Goal: Task Accomplishment & Management: Manage account settings

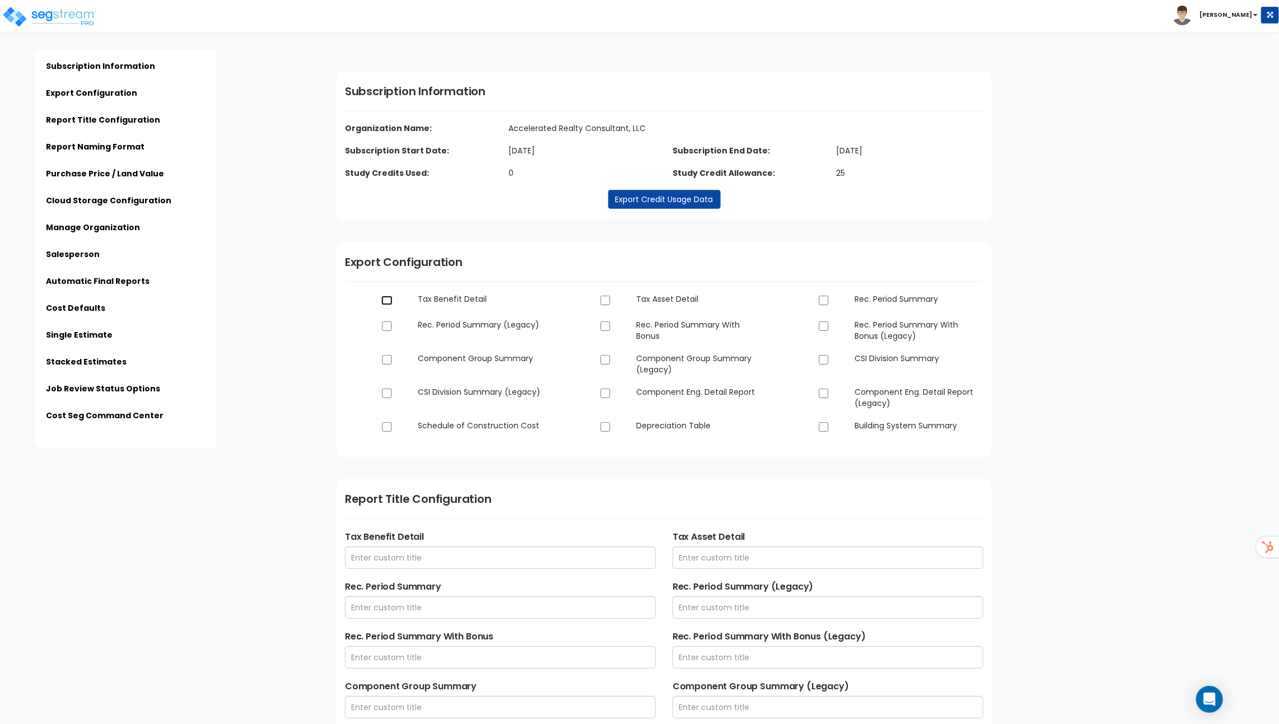
click at [389, 299] on input "checkbox" at bounding box center [386, 301] width 11 height 10
checkbox input "true"
click at [389, 363] on input "checkbox" at bounding box center [386, 360] width 11 height 10
checkbox input "true"
click at [388, 429] on input "checkbox" at bounding box center [386, 427] width 11 height 10
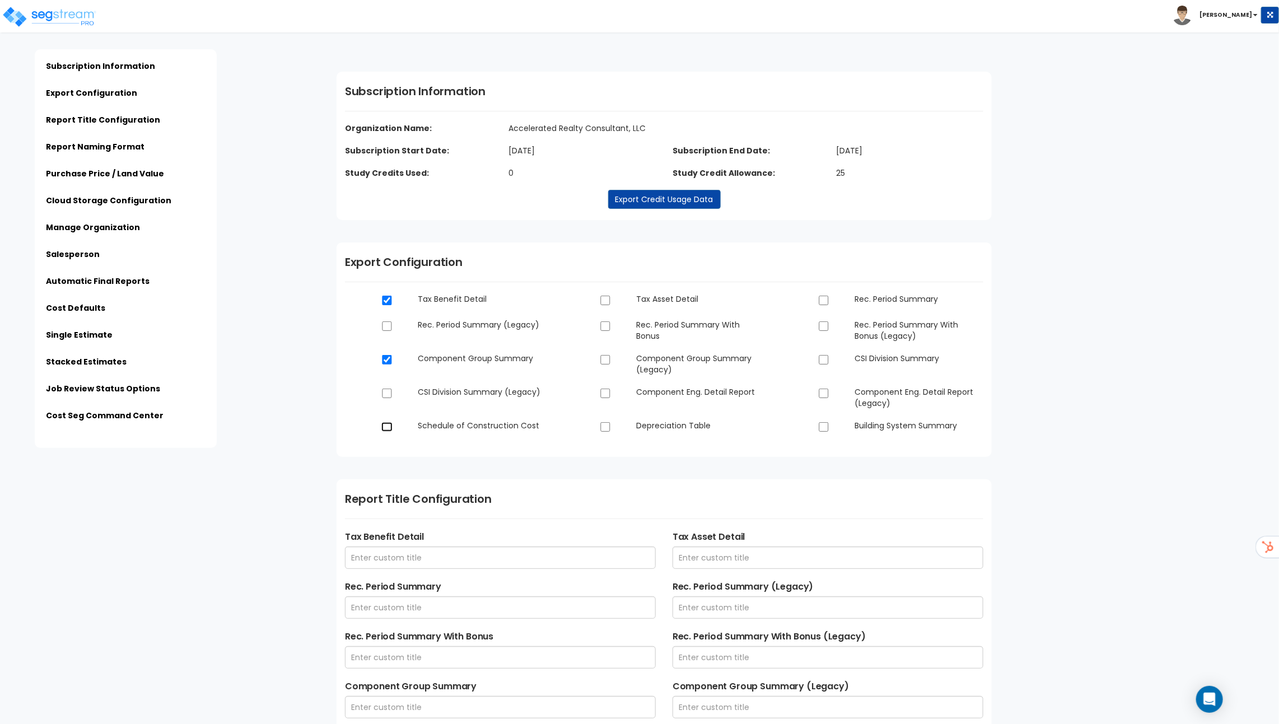
checkbox input "true"
click at [612, 304] on dt at bounding box center [610, 301] width 36 height 15
click at [606, 301] on input "checkbox" at bounding box center [605, 301] width 11 height 10
checkbox input "true"
click at [607, 327] on input "checkbox" at bounding box center [605, 327] width 11 height 10
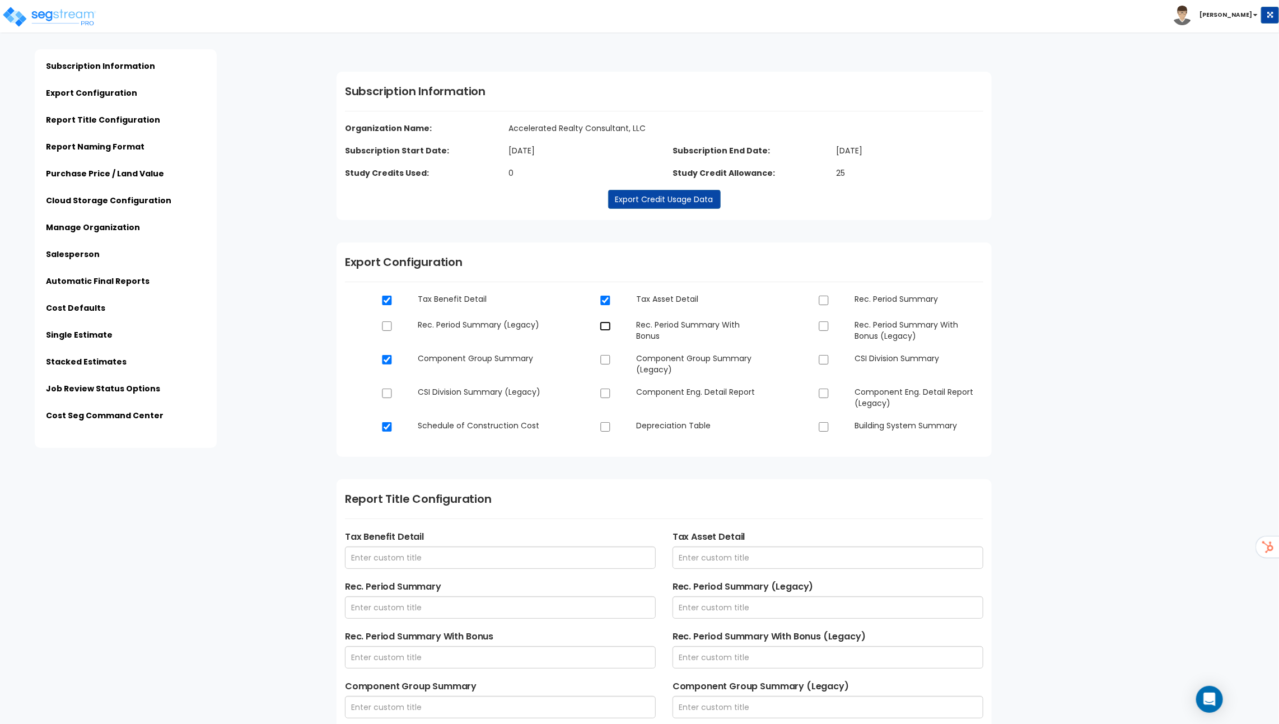
checkbox input "true"
click at [608, 393] on input "checkbox" at bounding box center [605, 394] width 11 height 10
checkbox input "true"
click at [606, 426] on input "checkbox" at bounding box center [605, 427] width 11 height 10
checkbox input "true"
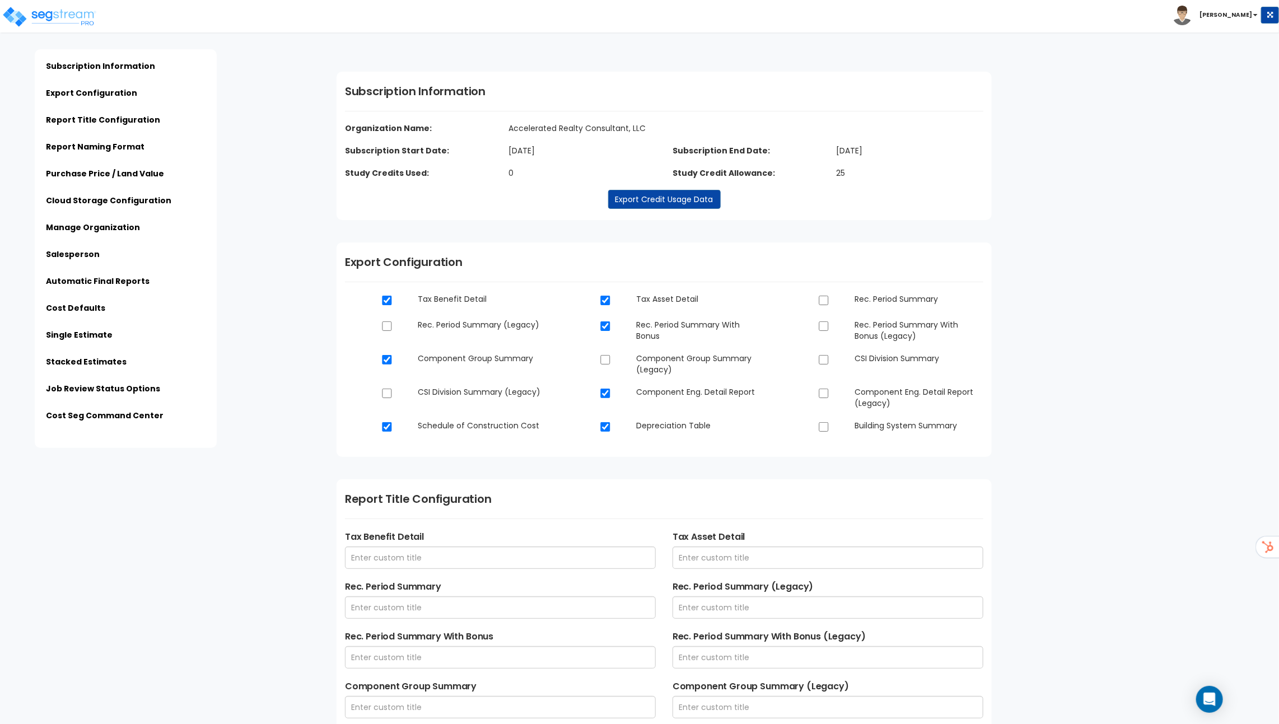
click at [830, 294] on dt at bounding box center [828, 301] width 36 height 15
click at [825, 300] on input "checkbox" at bounding box center [823, 301] width 11 height 10
checkbox input "true"
click at [819, 357] on input "checkbox" at bounding box center [823, 360] width 11 height 10
checkbox input "true"
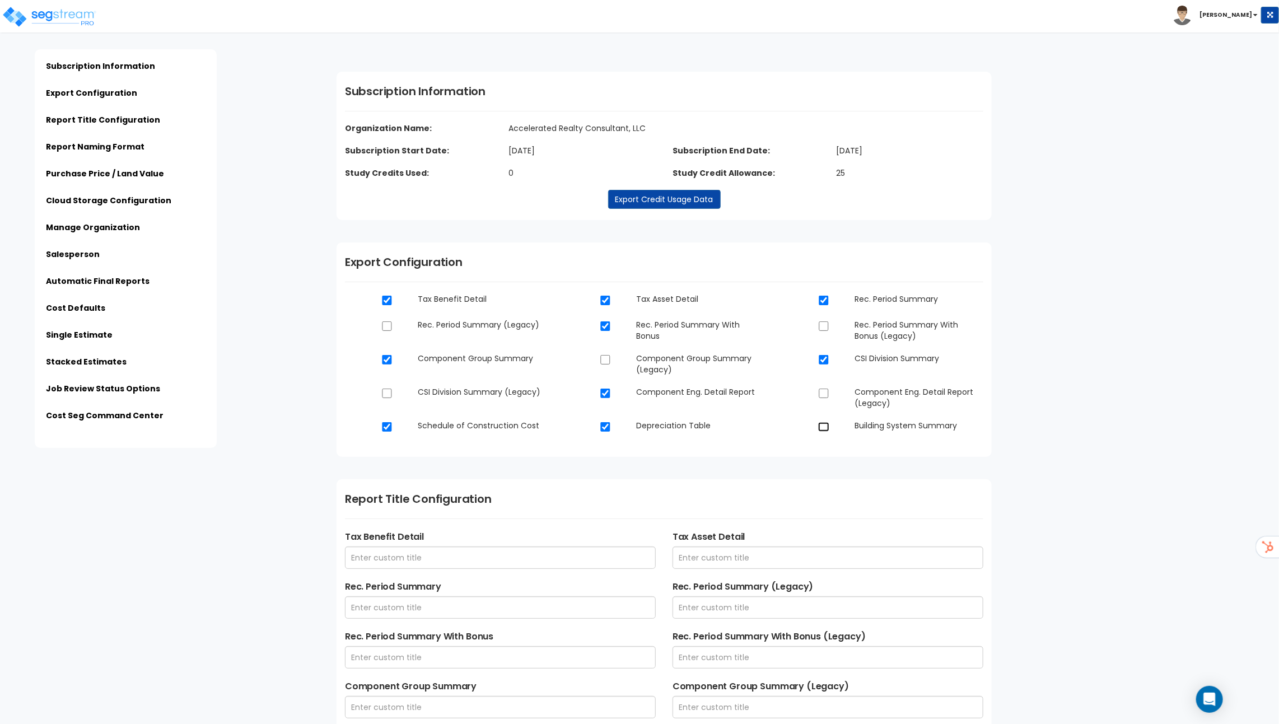
click at [823, 427] on input "checkbox" at bounding box center [823, 427] width 11 height 10
checkbox input "true"
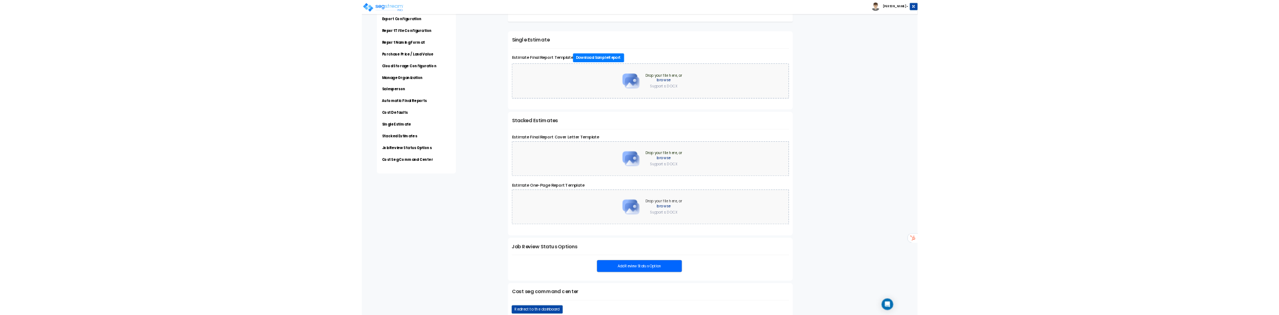
scroll to position [2244, 0]
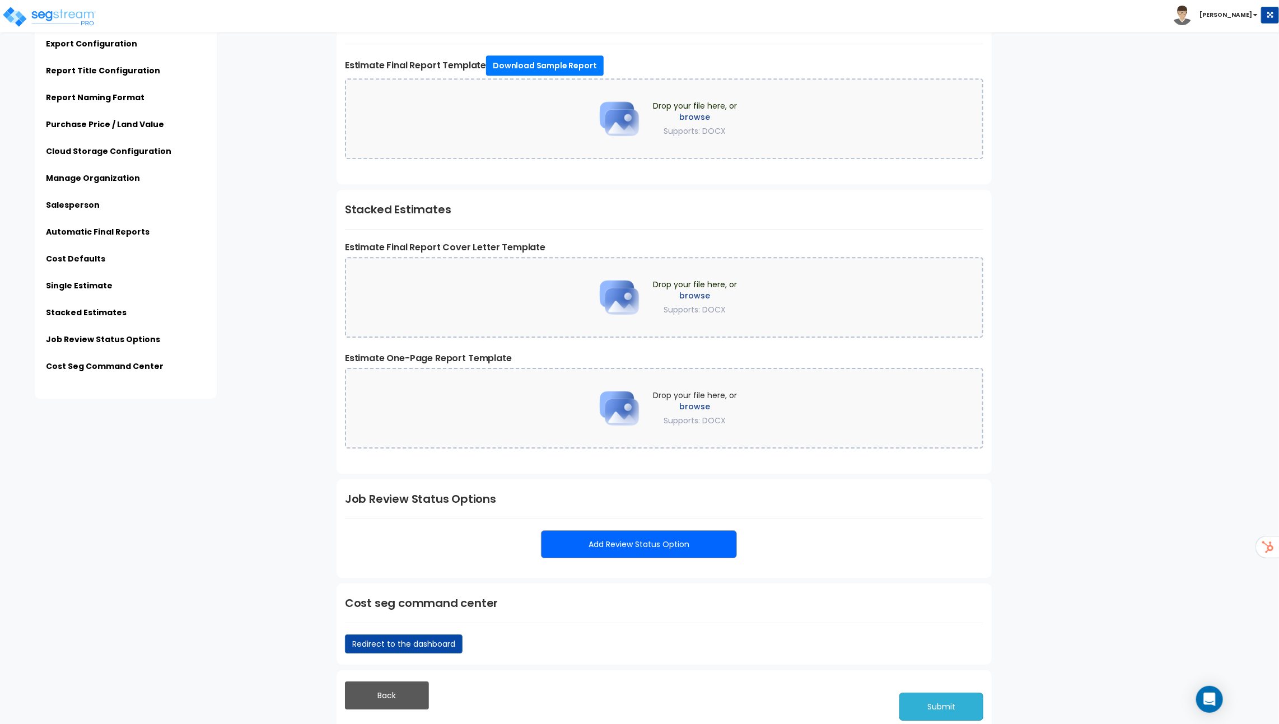
click at [932, 696] on button "Submit" at bounding box center [942, 707] width 84 height 28
click at [957, 698] on button "Submit" at bounding box center [942, 707] width 84 height 28
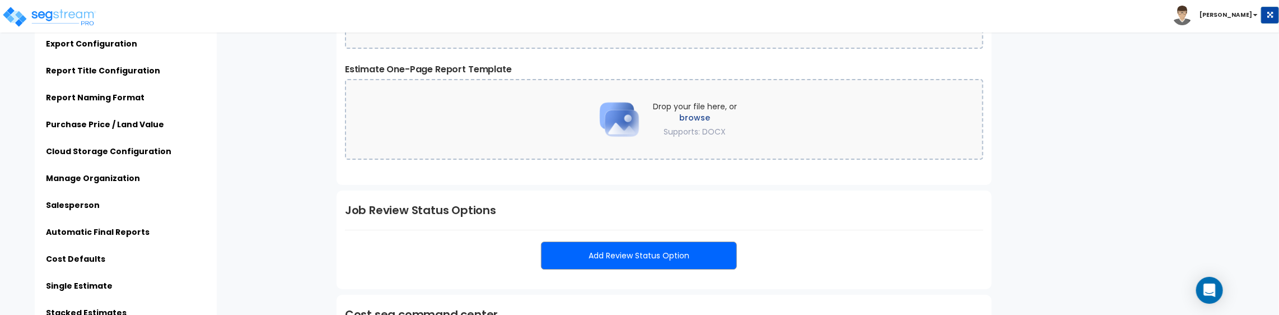
scroll to position [2654, 0]
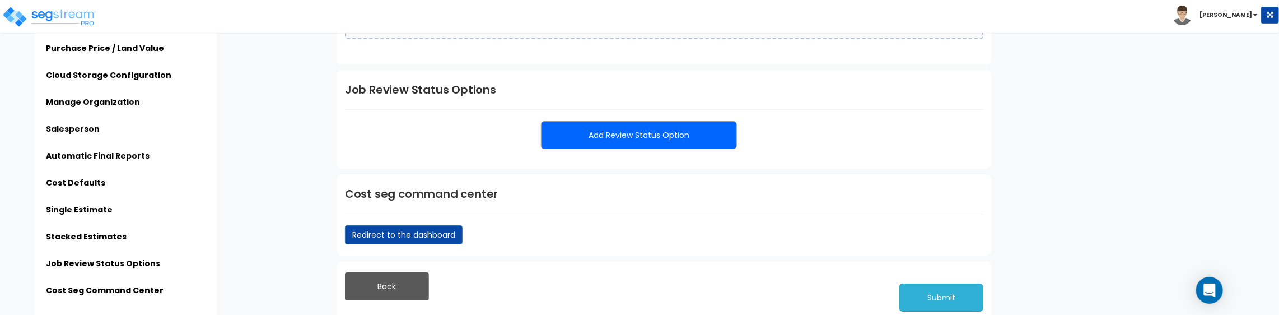
click at [949, 292] on button "Submit" at bounding box center [942, 297] width 84 height 28
